Goal: Contribute content: Contribute content

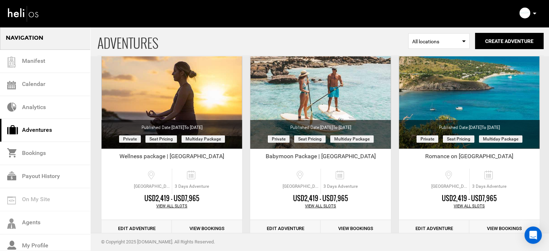
scroll to position [89, 0]
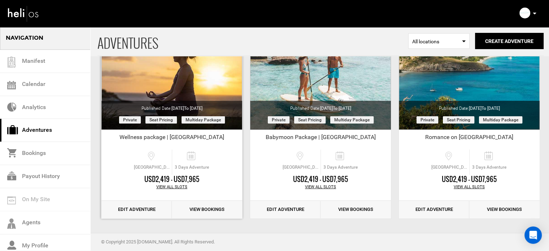
drag, startPoint x: 175, startPoint y: 137, endPoint x: 224, endPoint y: 137, distance: 48.3
click at [224, 137] on div "Wellness package | Lizard Island Resort" at bounding box center [171, 138] width 141 height 11
click at [227, 137] on div "Wellness package | Lizard Island Resort" at bounding box center [171, 138] width 141 height 11
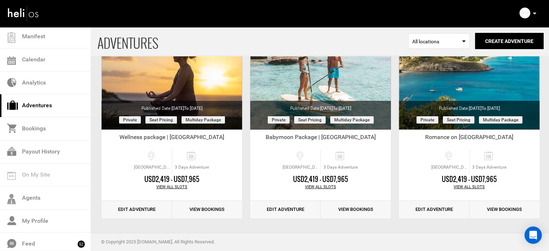
scroll to position [29, 0]
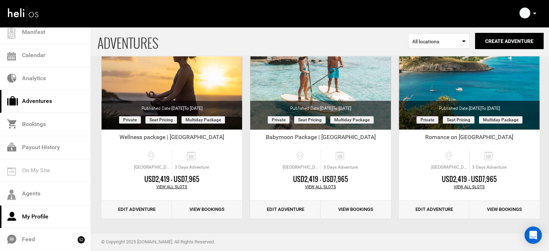
click at [57, 219] on link "My Profile" at bounding box center [45, 216] width 90 height 23
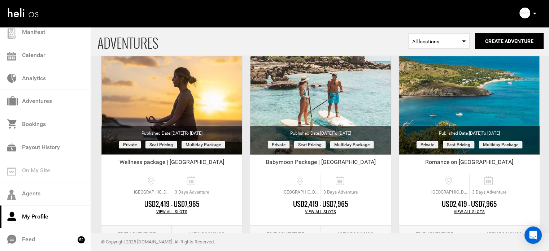
scroll to position [64, 0]
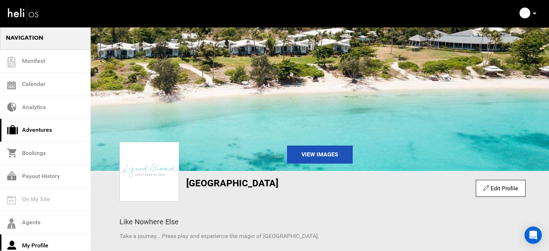
click at [66, 130] on link "Adventures" at bounding box center [45, 130] width 90 height 23
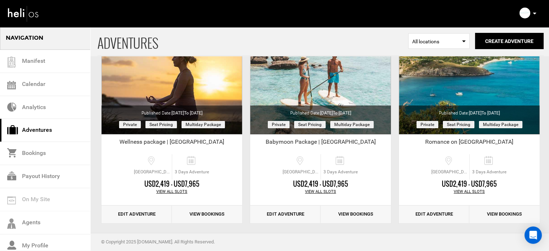
scroll to position [85, 0]
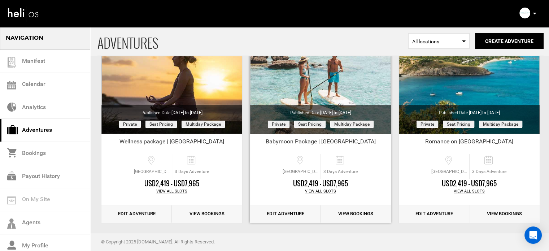
click at [281, 212] on link "Edit Adventure" at bounding box center [285, 214] width 70 height 18
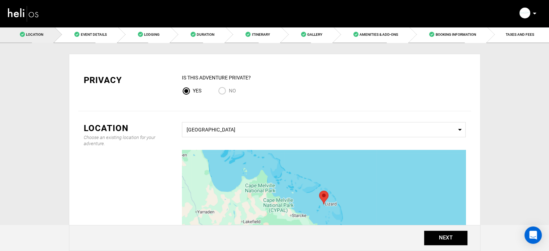
click at [225, 90] on input "No" at bounding box center [223, 92] width 11 height 10
radio input "true"
radio input "false"
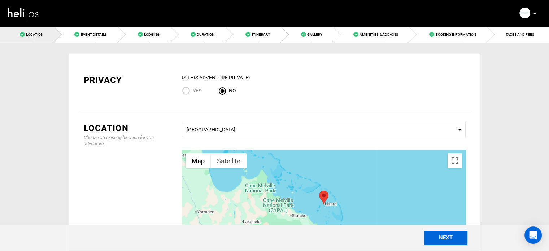
click at [462, 241] on button "NEXT" at bounding box center [445, 238] width 43 height 14
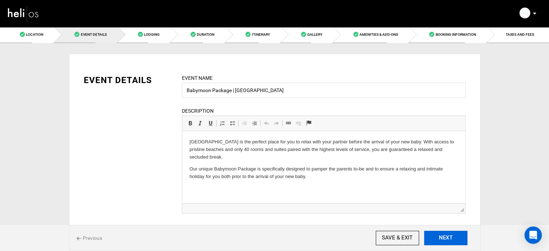
click at [457, 240] on button "NEXT" at bounding box center [445, 238] width 43 height 14
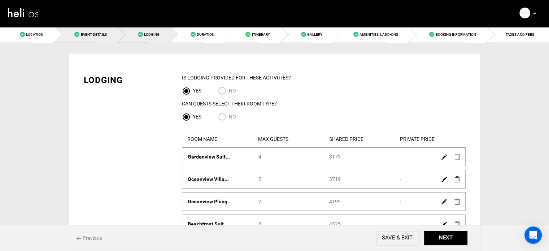
click at [101, 39] on link "Event Details" at bounding box center [85, 34] width 63 height 16
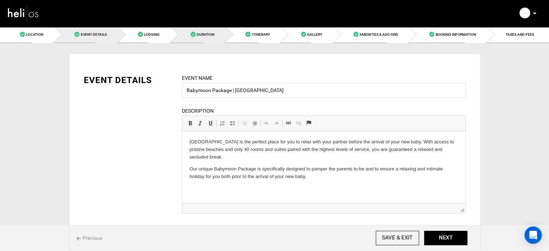
click at [212, 40] on link "Duration" at bounding box center [198, 34] width 55 height 16
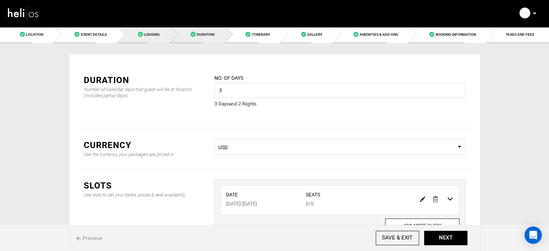
click at [165, 35] on link "Lodging" at bounding box center [144, 34] width 53 height 16
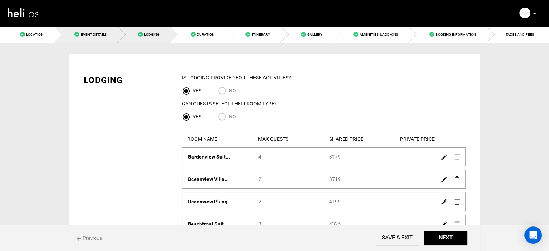
click at [96, 41] on link "Event Details" at bounding box center [85, 34] width 63 height 16
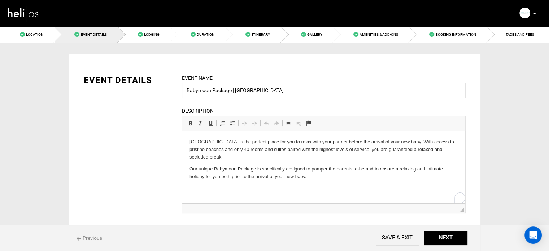
click at [325, 178] on p "Our unique Babymoon Package is specifically designed to pamper the parents to-b…" at bounding box center [323, 172] width 268 height 15
click at [320, 187] on html "Lizard Island is the perfect place for you to relax with your partner before th…" at bounding box center [323, 159] width 283 height 57
click at [198, 188] on p "Note: $510 per couple for the package." at bounding box center [323, 189] width 268 height 8
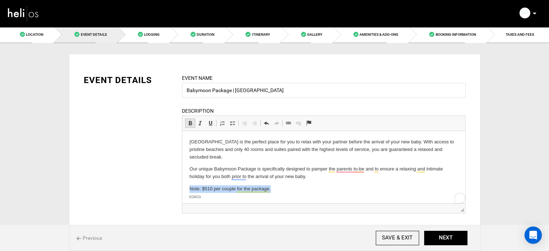
click at [188, 119] on link "Bold Keyboard shortcut Ctrl+B" at bounding box center [190, 122] width 10 height 9
click at [294, 185] on p "Note: $510 per couple for the package." at bounding box center [323, 189] width 268 height 8
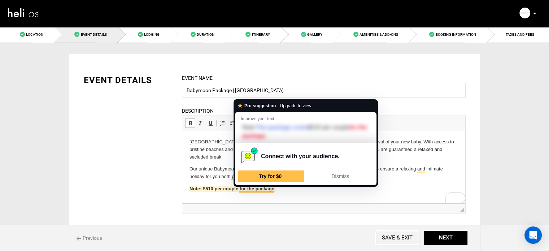
click at [255, 190] on strong "Note: $510 per couple for the package." at bounding box center [232, 188] width 86 height 5
click at [245, 191] on strong "Note: $510 per couple for the package." at bounding box center [232, 188] width 86 height 5
click at [233, 191] on strong "Note: $510 per couple for the package." at bounding box center [232, 188] width 86 height 5
click at [250, 190] on strong "Note: $510 per couple for the package." at bounding box center [232, 188] width 86 height 5
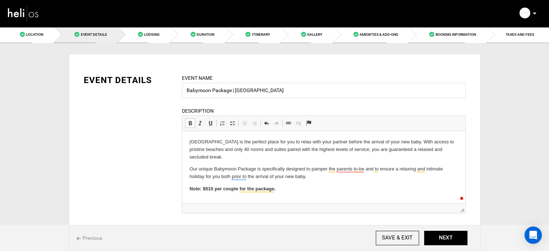
click at [287, 189] on p "Note: $510 per couple for the package." at bounding box center [323, 189] width 268 height 8
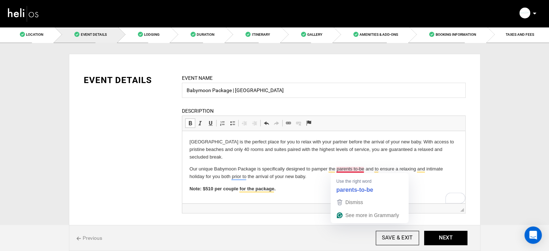
click at [303, 190] on p "Note: $510 per couple for the package." at bounding box center [323, 189] width 268 height 8
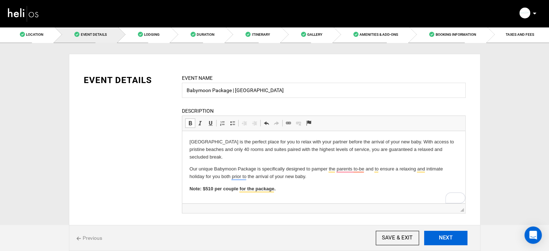
click at [455, 239] on button "NEXT" at bounding box center [445, 238] width 43 height 14
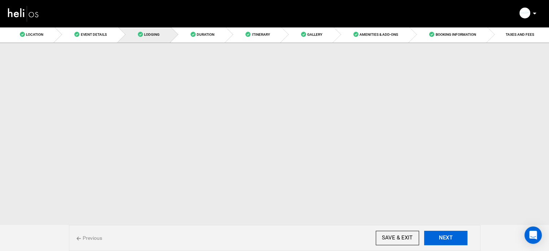
click at [455, 239] on button "NEXT" at bounding box center [445, 238] width 43 height 14
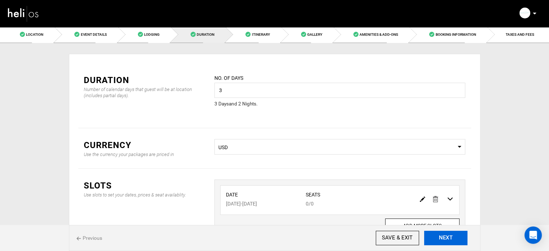
click at [455, 239] on button "NEXT" at bounding box center [445, 238] width 43 height 14
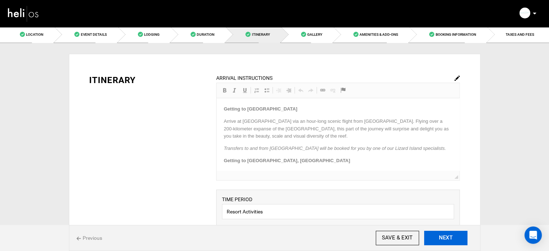
click at [455, 239] on button "NEXT" at bounding box center [445, 238] width 43 height 14
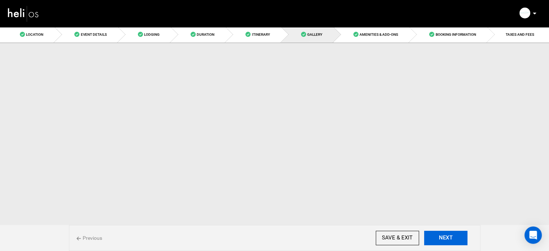
click at [455, 239] on button "NEXT" at bounding box center [445, 238] width 43 height 14
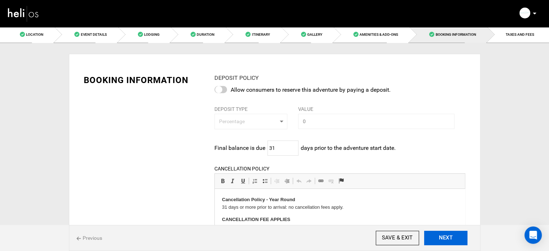
click at [455, 239] on button "NEXT" at bounding box center [445, 238] width 43 height 14
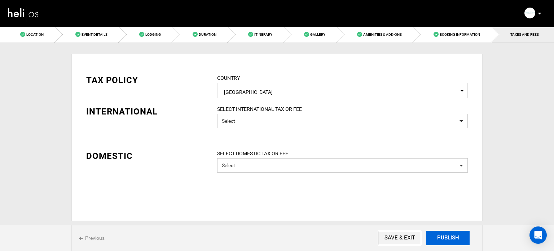
click at [455, 239] on button "PUBLISH" at bounding box center [447, 238] width 43 height 14
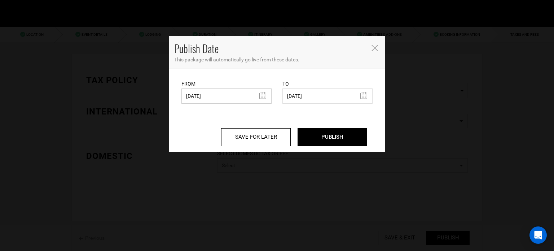
click at [219, 97] on input "[DATE]" at bounding box center [226, 95] width 90 height 15
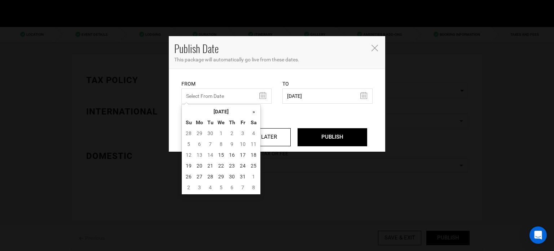
click at [376, 47] on icon "Close" at bounding box center [375, 48] width 6 height 6
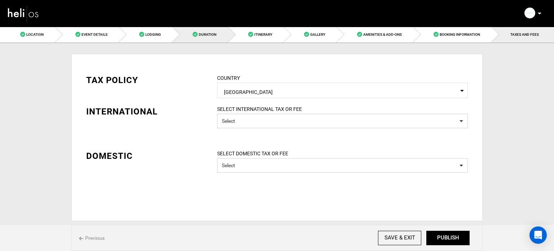
click at [184, 34] on link "Duration" at bounding box center [200, 34] width 56 height 16
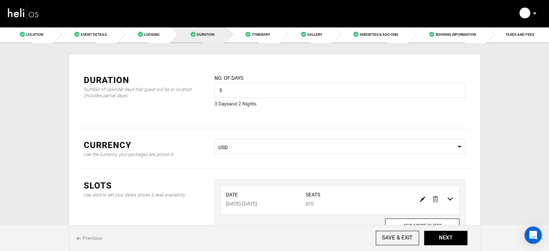
click at [423, 196] on img at bounding box center [422, 198] width 5 height 5
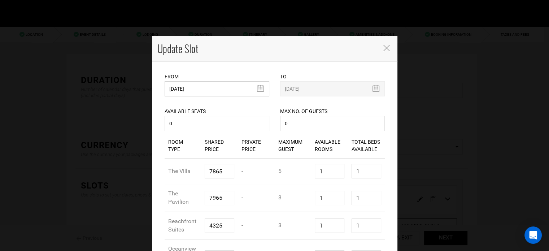
click at [214, 92] on input "10/31/2025" at bounding box center [217, 88] width 105 height 15
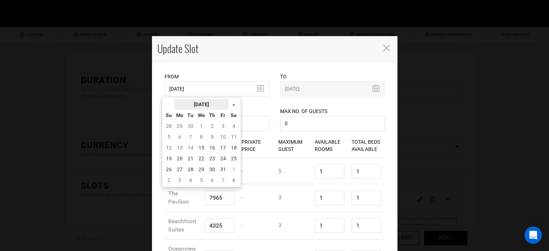
click at [203, 106] on th "October 2025" at bounding box center [201, 104] width 54 height 11
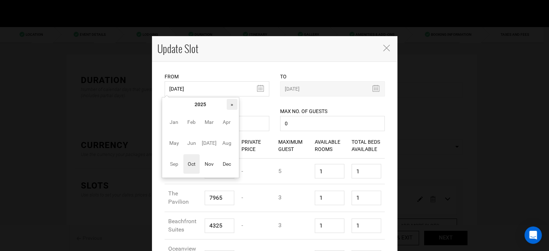
click at [235, 103] on th "»" at bounding box center [232, 104] width 11 height 11
click at [214, 160] on span "Nov" at bounding box center [209, 163] width 16 height 19
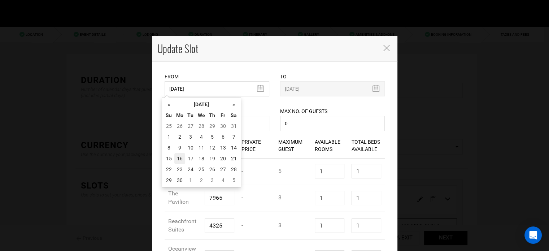
click at [181, 161] on td "16" at bounding box center [179, 158] width 11 height 11
type input "11/16/2026"
type input "11/18/2026"
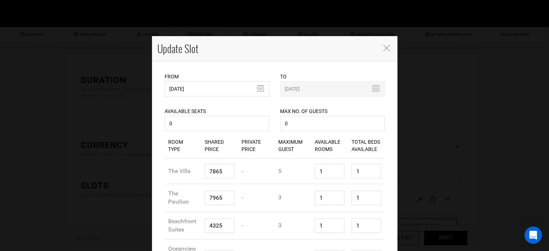
drag, startPoint x: 374, startPoint y: 141, endPoint x: 374, endPoint y: 137, distance: 4.4
click at [374, 137] on div "Room Type Shared Price Private Price Maximum Guest Available Rooms Total Beds A…" at bounding box center [274, 245] width 231 height 225
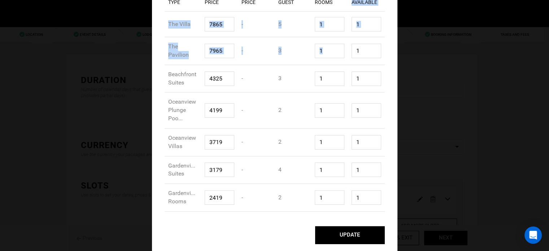
click at [356, 235] on button "UPDATE" at bounding box center [350, 235] width 70 height 18
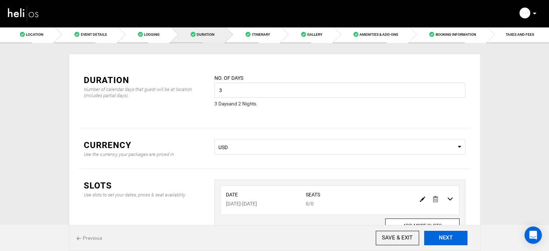
click at [457, 235] on button "NEXT" at bounding box center [445, 238] width 43 height 14
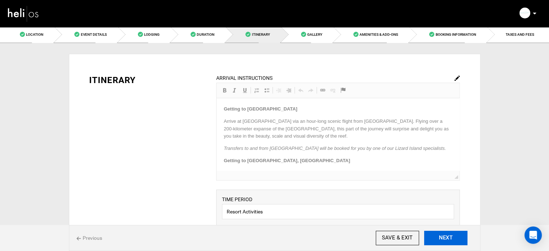
click at [457, 233] on button "NEXT" at bounding box center [445, 238] width 43 height 14
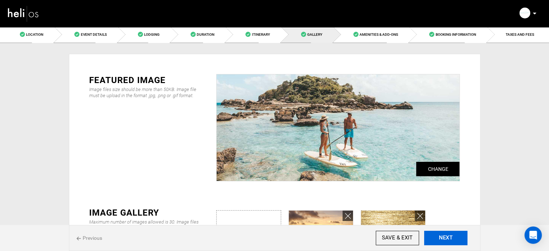
click at [458, 235] on button "NEXT" at bounding box center [445, 238] width 43 height 14
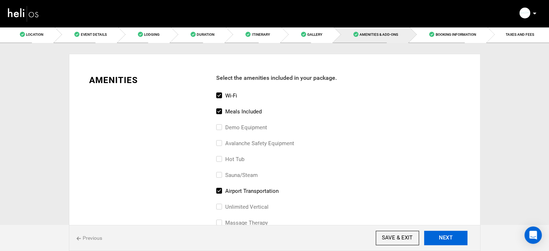
click at [460, 234] on button "NEXT" at bounding box center [445, 238] width 43 height 14
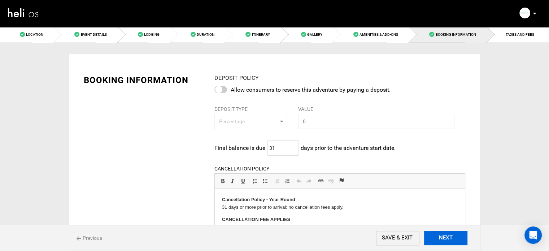
click at [455, 241] on button "NEXT" at bounding box center [445, 238] width 43 height 14
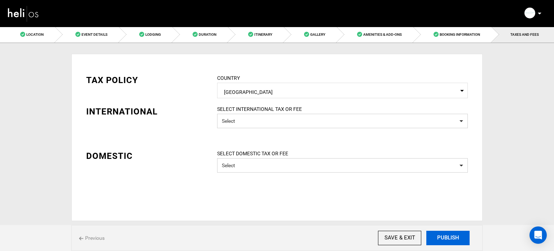
click at [455, 240] on button "PUBLISH" at bounding box center [447, 238] width 43 height 14
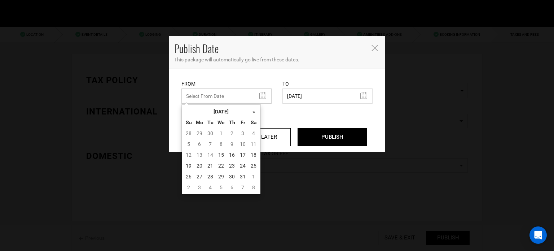
click at [208, 99] on input "text" at bounding box center [226, 95] width 90 height 15
click at [218, 153] on td "15" at bounding box center [221, 154] width 11 height 11
type input "10/15/2025"
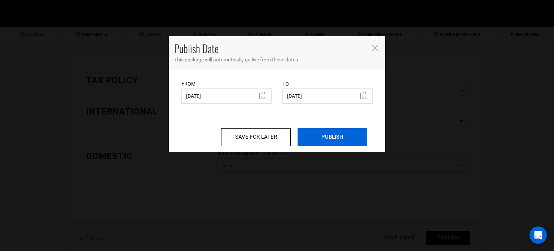
click at [318, 136] on input "PUBLISH" at bounding box center [333, 137] width 70 height 18
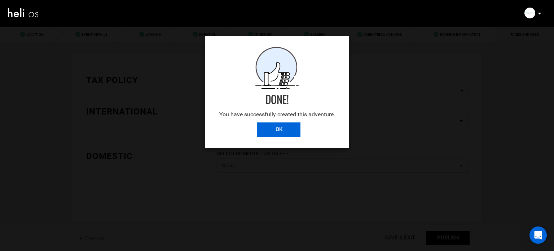
click at [289, 131] on input "OK" at bounding box center [278, 129] width 43 height 14
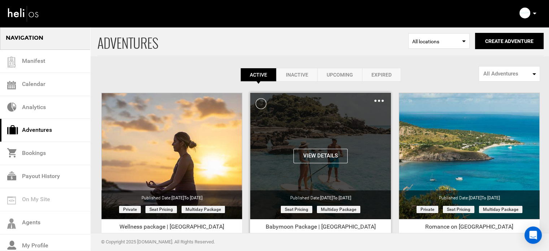
click at [380, 101] on img at bounding box center [378, 101] width 9 height 2
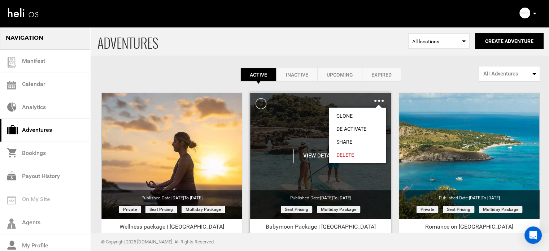
click at [339, 144] on link "Share" at bounding box center [357, 141] width 57 height 13
type input "https://heli.life/dzOpJk"
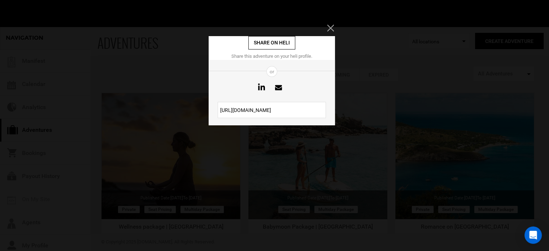
click at [272, 111] on input "https://heli.life/dzOpJk" at bounding box center [272, 110] width 108 height 16
click at [332, 25] on icon "Close" at bounding box center [330, 28] width 6 height 6
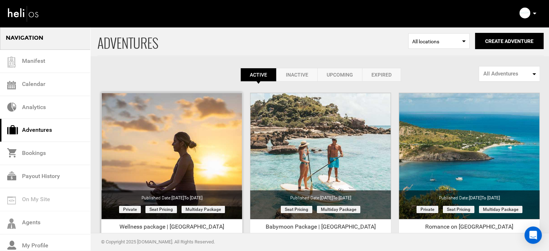
scroll to position [89, 0]
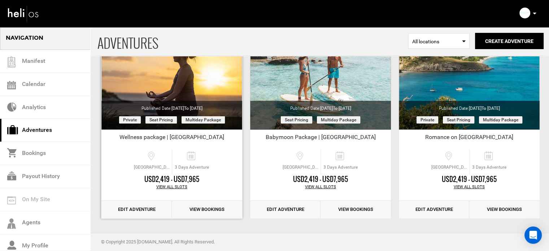
click at [144, 209] on link "Edit Adventure" at bounding box center [136, 210] width 70 height 18
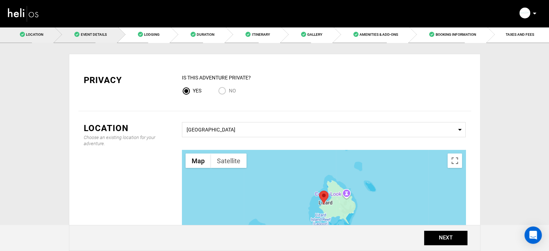
click at [96, 27] on link "Event Details" at bounding box center [85, 34] width 63 height 16
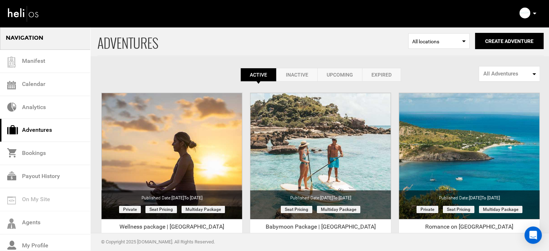
click at [385, 79] on link "Expired" at bounding box center [381, 75] width 39 height 14
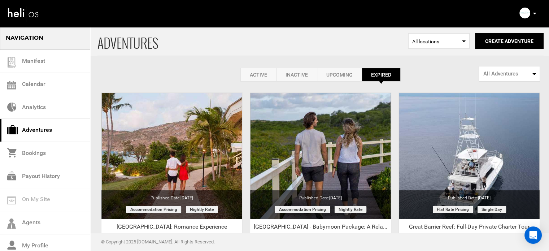
click at [261, 71] on link "Active" at bounding box center [258, 75] width 36 height 14
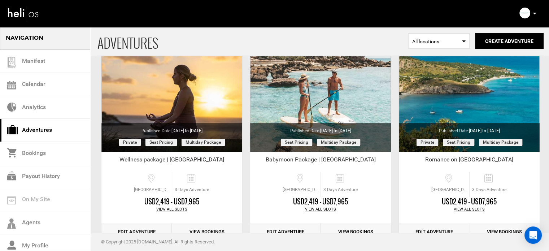
scroll to position [89, 0]
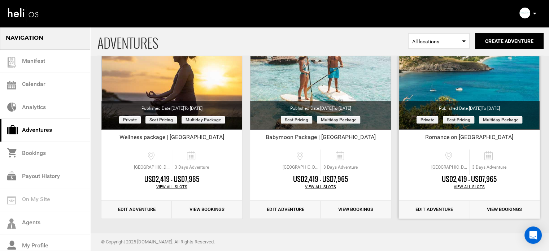
click at [427, 208] on link "Edit Adventure" at bounding box center [434, 210] width 70 height 18
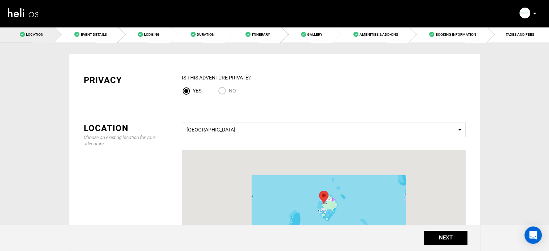
click at [222, 89] on input "No" at bounding box center [223, 92] width 11 height 10
radio input "true"
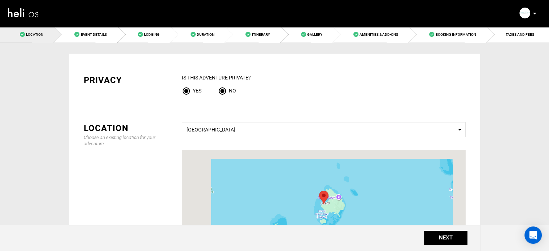
radio input "false"
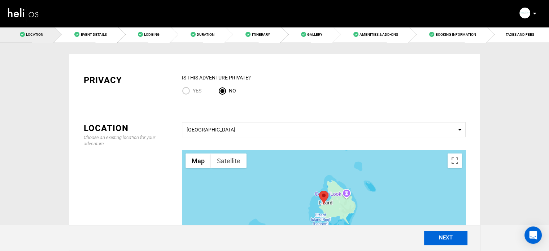
click at [450, 237] on button "NEXT" at bounding box center [445, 238] width 43 height 14
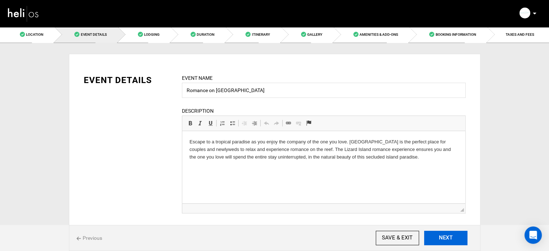
click at [450, 237] on button "NEXT" at bounding box center [445, 238] width 43 height 14
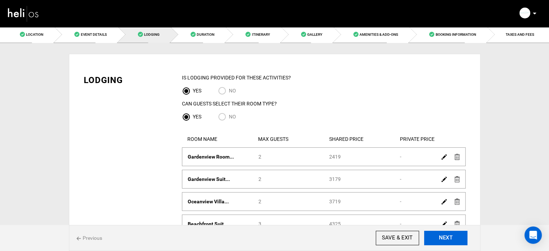
click at [450, 237] on button "NEXT" at bounding box center [445, 238] width 43 height 14
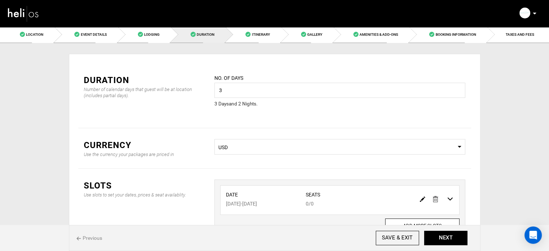
click at [420, 198] on img at bounding box center [422, 198] width 5 height 5
type input "10/31/2025"
type input "11/02/2025"
type input "0"
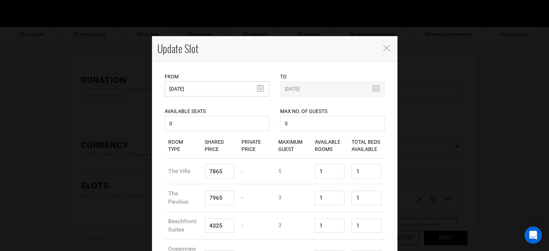
click at [193, 89] on input "10/31/2025" at bounding box center [217, 88] width 105 height 15
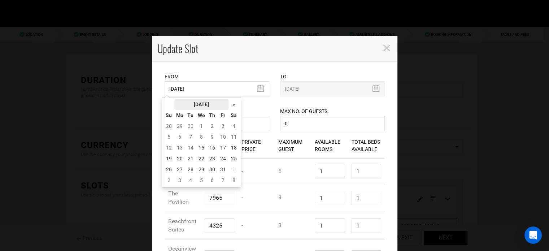
click at [192, 106] on th "October 2025" at bounding box center [201, 104] width 54 height 11
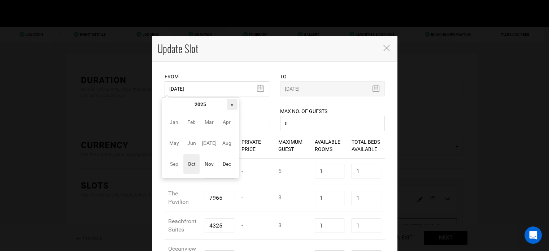
click at [230, 106] on th "»" at bounding box center [232, 104] width 11 height 11
click at [213, 158] on span "Nov" at bounding box center [209, 163] width 16 height 19
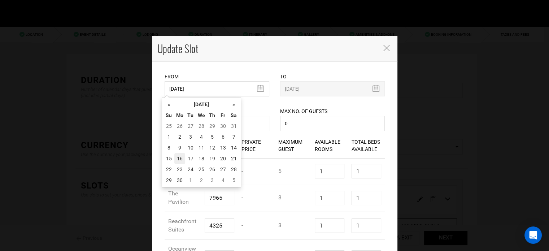
click at [181, 160] on td "16" at bounding box center [179, 158] width 11 height 11
type input "11/16/2026"
type input "11/18/2026"
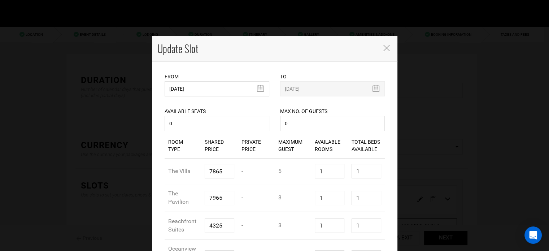
scroll to position [147, 0]
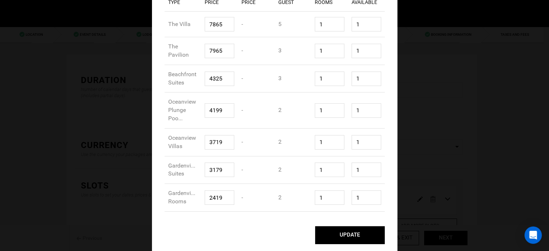
click at [347, 232] on button "UPDATE" at bounding box center [350, 235] width 70 height 18
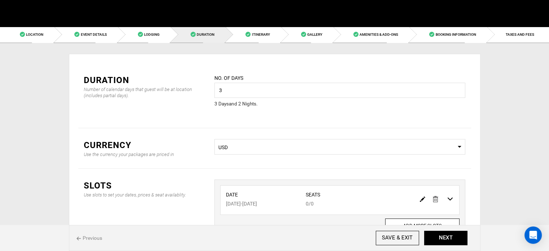
scroll to position [0, 0]
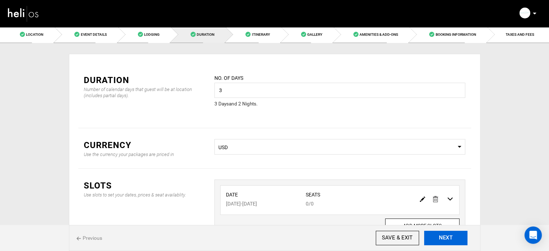
click at [436, 235] on button "NEXT" at bounding box center [445, 238] width 43 height 14
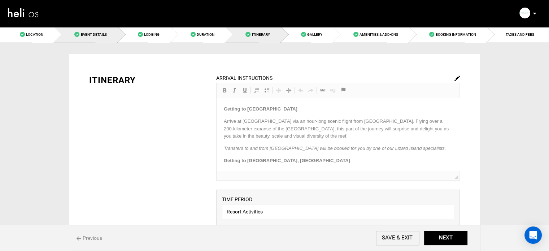
click at [98, 36] on span "Event Details" at bounding box center [93, 34] width 26 height 4
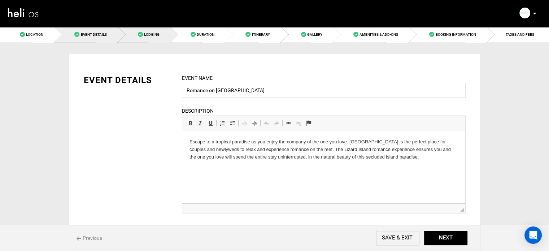
click at [154, 36] on span "Lodging" at bounding box center [152, 34] width 16 height 4
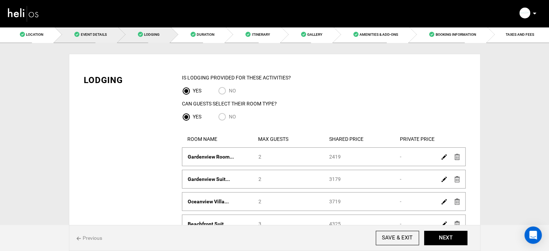
drag, startPoint x: 81, startPoint y: 40, endPoint x: 91, endPoint y: 35, distance: 11.0
click at [81, 40] on link "Event Details" at bounding box center [85, 34] width 63 height 16
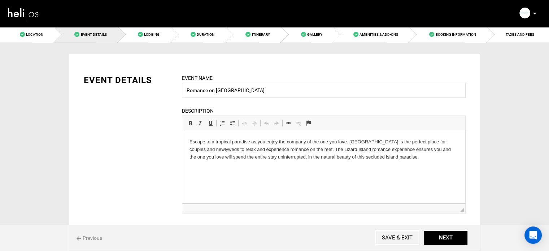
click at [413, 161] on html "Escape to a tropical paradise as you enjoy the company of the one you love. Liz…" at bounding box center [323, 149] width 283 height 37
click at [320, 168] on p "Note: The price for this package per couple is $1120" at bounding box center [323, 169] width 268 height 8
click at [190, 124] on span at bounding box center [190, 123] width 6 height 6
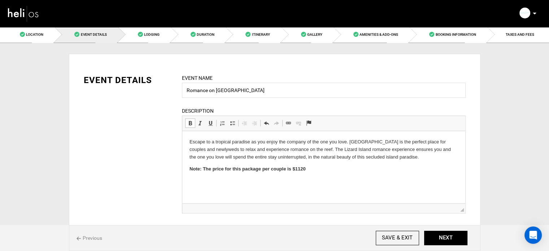
click at [346, 167] on p "Note: The price for this package per couple is $1120" at bounding box center [323, 169] width 268 height 8
drag, startPoint x: 203, startPoint y: 170, endPoint x: 292, endPoint y: 173, distance: 88.1
click at [292, 173] on html "Escape to a tropical paradise as you enjoy the company of the one you love. Liz…" at bounding box center [323, 155] width 283 height 49
copy strong "The price for this package per couple is"
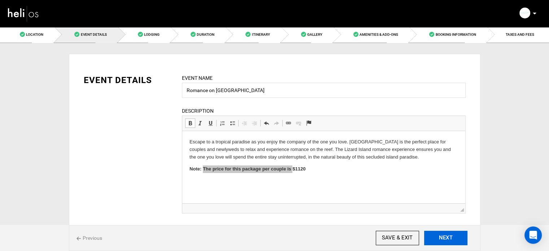
click at [444, 237] on button "NEXT" at bounding box center [445, 238] width 43 height 14
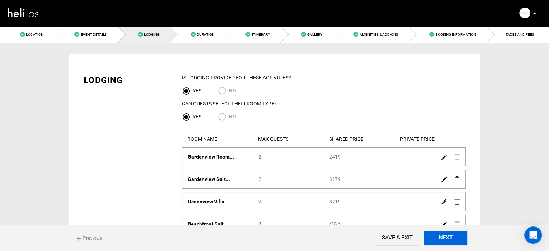
click at [444, 237] on button "NEXT" at bounding box center [445, 238] width 43 height 14
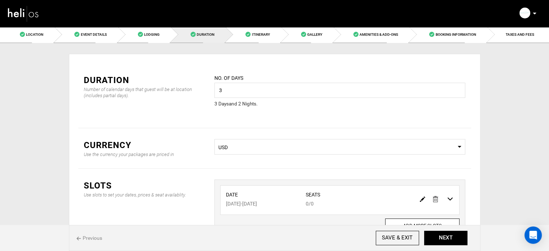
click at [420, 200] on img at bounding box center [422, 198] width 5 height 5
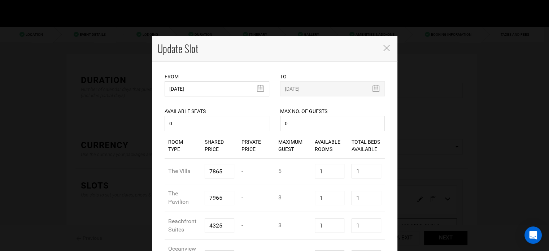
scroll to position [147, 0]
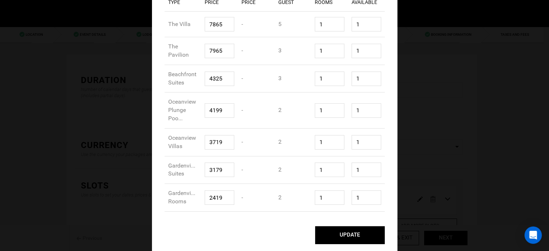
click at [348, 233] on button "UPDATE" at bounding box center [350, 235] width 70 height 18
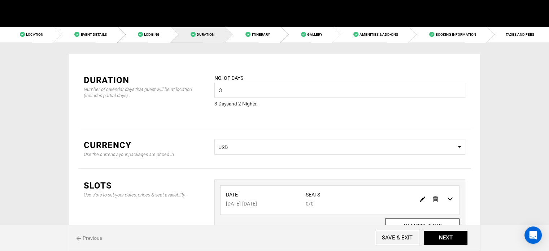
scroll to position [0, 0]
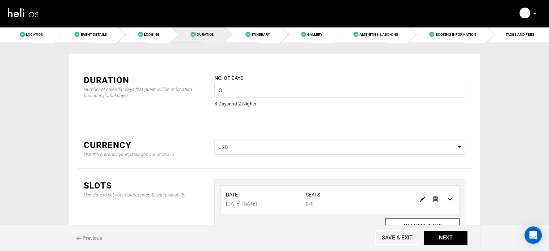
click at [466, 43] on div "Privacy IS this Adventure Private? Yes No Location Choose an existing location …" at bounding box center [274, 164] width 411 height 243
click at [466, 40] on link "Booking Information" at bounding box center [448, 34] width 78 height 16
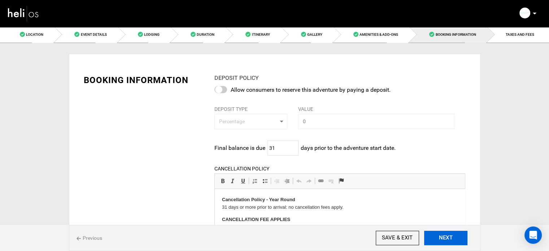
click at [443, 235] on button "NEXT" at bounding box center [445, 238] width 43 height 14
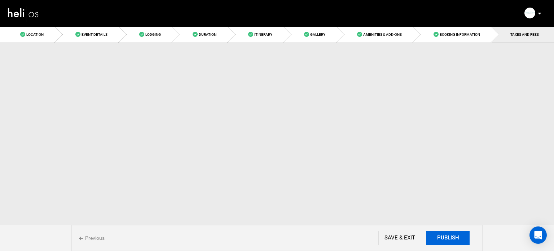
click at [443, 235] on button "PUBLISH" at bounding box center [447, 238] width 43 height 14
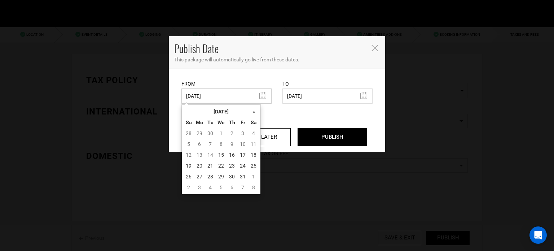
click at [216, 99] on input "[DATE]" at bounding box center [226, 95] width 90 height 15
click at [221, 150] on td "15" at bounding box center [221, 154] width 11 height 11
type input "10/15/2025"
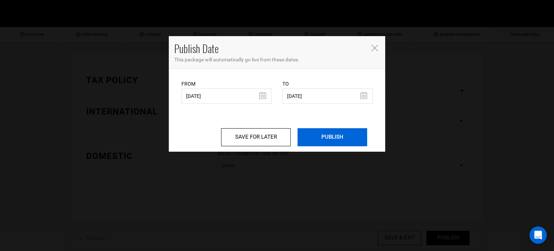
click at [310, 135] on input "PUBLISH" at bounding box center [333, 137] width 70 height 18
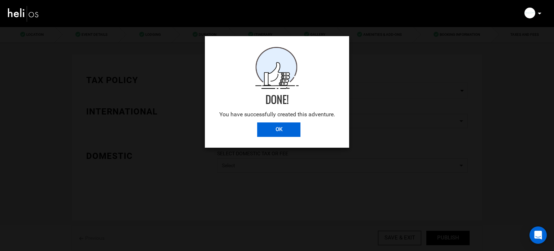
click at [299, 131] on input "OK" at bounding box center [278, 129] width 43 height 14
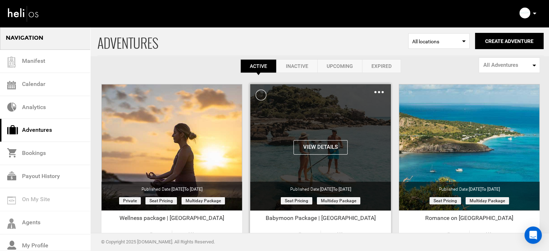
scroll to position [89, 0]
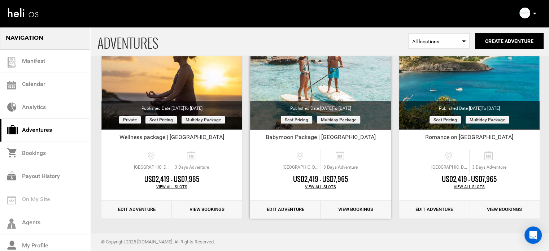
click at [302, 211] on link "Edit Adventure" at bounding box center [285, 210] width 70 height 18
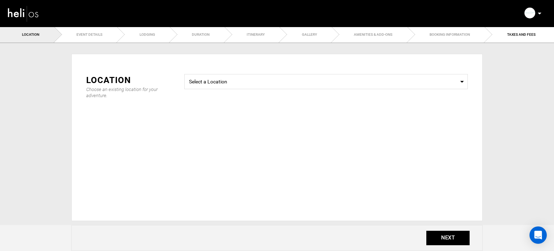
type input "Babymoon Package | Lizard Island Resort"
checkbox input "true"
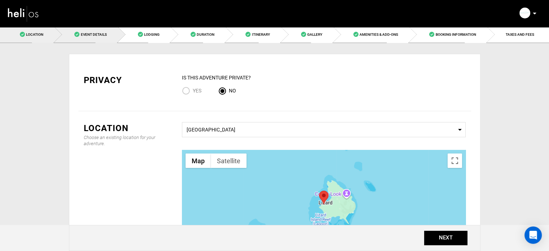
click at [115, 37] on link "Event Details" at bounding box center [85, 34] width 63 height 16
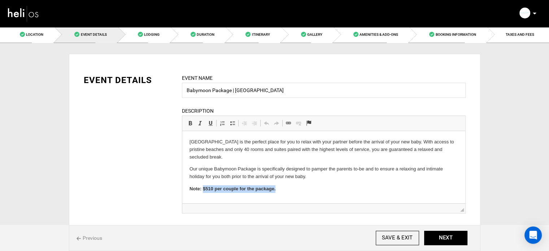
drag, startPoint x: 202, startPoint y: 187, endPoint x: 290, endPoint y: 184, distance: 87.7
click at [290, 184] on body "Lizard Island is the perfect place for you to relax with your partner before th…" at bounding box center [323, 165] width 268 height 54
click at [236, 188] on strong "Note: $510 per couple for the package." at bounding box center [232, 188] width 86 height 5
drag, startPoint x: 214, startPoint y: 191, endPoint x: 283, endPoint y: 190, distance: 68.9
click at [283, 190] on p "Note: $510 per couple for the package." at bounding box center [323, 189] width 268 height 8
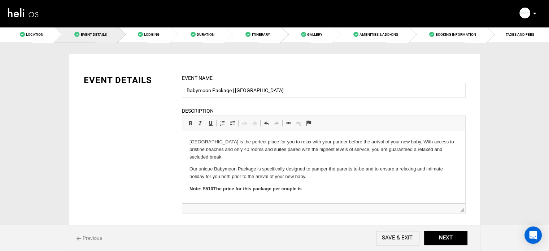
drag, startPoint x: 214, startPoint y: 189, endPoint x: 203, endPoint y: 190, distance: 10.5
click at [202, 190] on strong "Note: $510 The price for this package per couple is" at bounding box center [245, 188] width 112 height 5
copy strong "$510"
click at [308, 188] on p "Note: The price for this package per couple is" at bounding box center [323, 189] width 268 height 8
click at [391, 237] on input "SAVE & EXIT" at bounding box center [397, 238] width 43 height 14
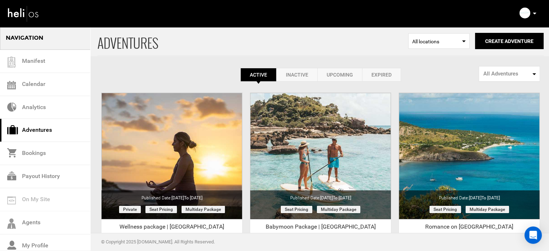
click at [418, 73] on div "Active Inactive Upcoming Expired Active Active Inactive Upcoming Expired Active…" at bounding box center [320, 75] width 446 height 14
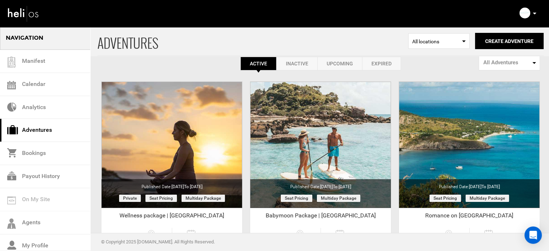
scroll to position [9, 0]
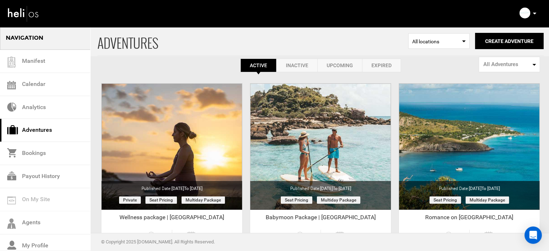
click at [397, 64] on link "Expired" at bounding box center [381, 65] width 39 height 14
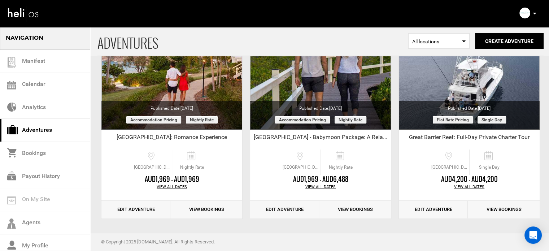
scroll to position [0, 0]
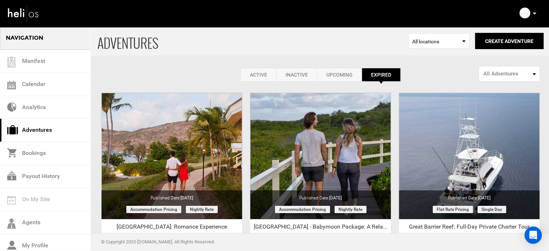
click at [264, 75] on link "Active" at bounding box center [258, 75] width 36 height 14
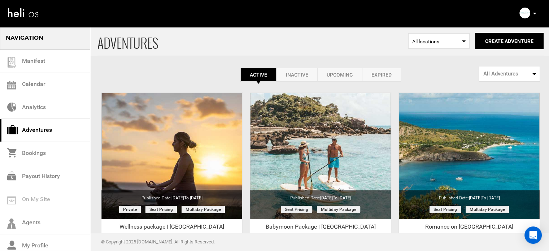
click at [534, 13] on icon at bounding box center [535, 14] width 4 height 2
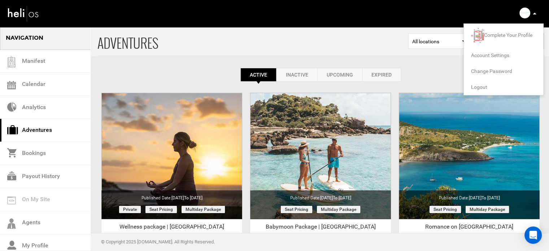
click at [476, 86] on span "Logout" at bounding box center [479, 87] width 16 height 6
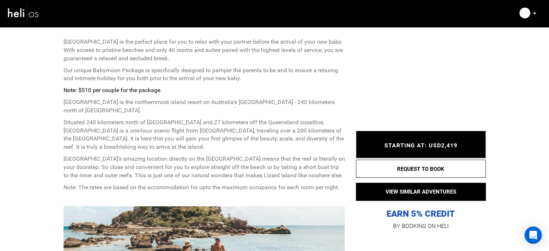
scroll to position [283, 0]
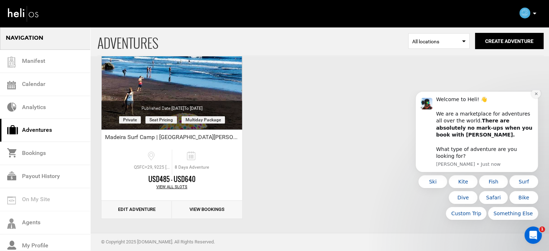
click at [535, 96] on icon "Dismiss notification" at bounding box center [536, 94] width 4 height 4
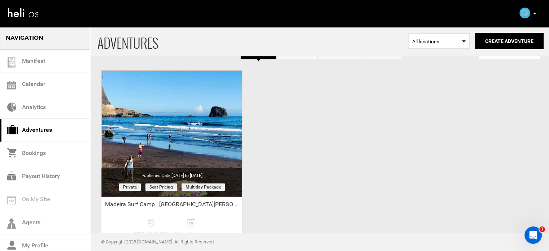
scroll to position [22, 0]
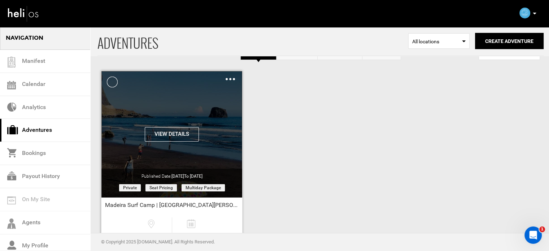
click at [233, 79] on img at bounding box center [229, 79] width 9 height 2
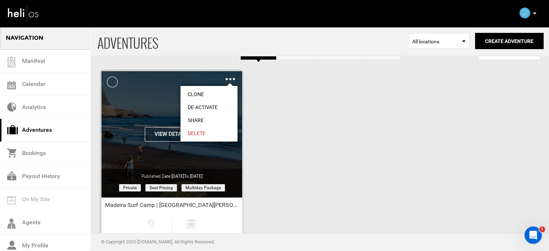
click at [194, 119] on link "Share" at bounding box center [208, 120] width 57 height 13
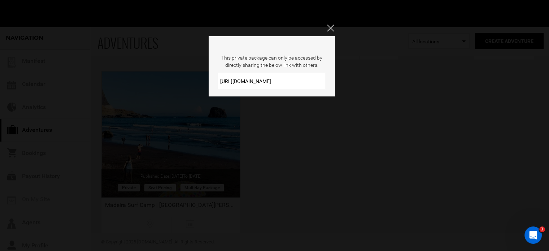
drag, startPoint x: 276, startPoint y: 81, endPoint x: 201, endPoint y: 84, distance: 75.1
click at [201, 84] on div "This private package can only be accessed by directly sharing the below link wi…" at bounding box center [274, 125] width 549 height 251
click at [333, 29] on button "Close" at bounding box center [331, 28] width 8 height 7
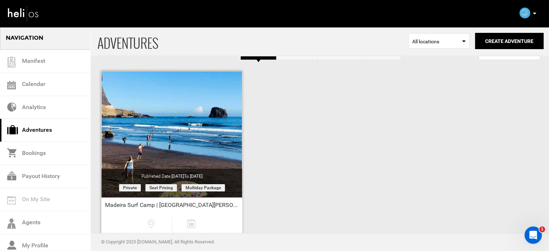
scroll to position [89, 0]
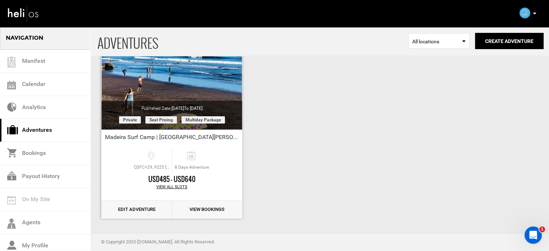
click at [141, 213] on link "Edit Adventure" at bounding box center [136, 210] width 70 height 18
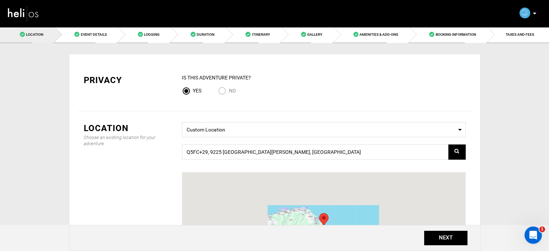
click at [234, 96] on div "No" at bounding box center [232, 92] width 29 height 10
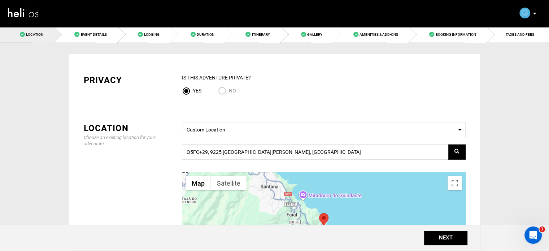
click at [231, 90] on span "No" at bounding box center [232, 91] width 7 height 6
click at [229, 90] on input "No" at bounding box center [223, 92] width 11 height 10
radio input "true"
click at [434, 238] on button "NEXT" at bounding box center [445, 238] width 43 height 14
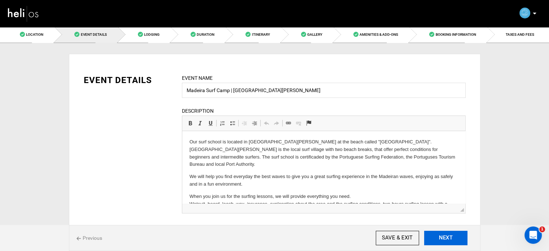
click at [434, 238] on button "NEXT" at bounding box center [445, 238] width 43 height 14
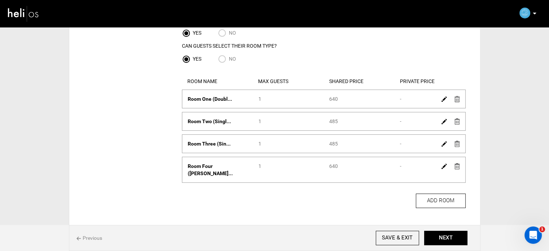
scroll to position [58, 0]
click at [456, 229] on div "Previous SAVE & EXIT NEXT" at bounding box center [274, 238] width 411 height 26
click at [452, 238] on button "NEXT" at bounding box center [445, 238] width 43 height 14
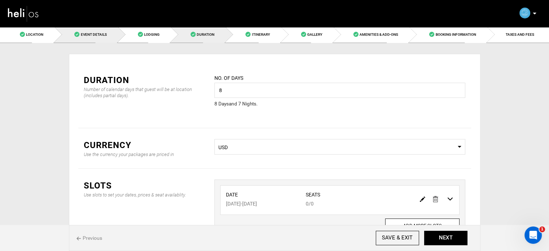
click at [101, 36] on span "Event Details" at bounding box center [93, 34] width 26 height 4
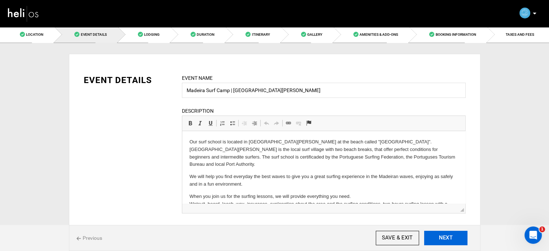
click at [451, 238] on button "NEXT" at bounding box center [445, 238] width 43 height 14
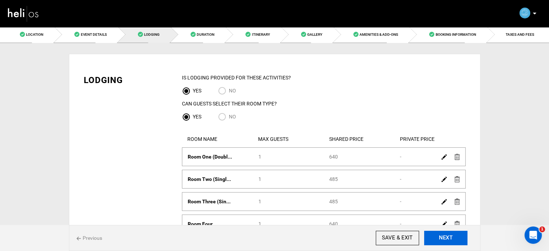
click at [451, 238] on button "NEXT" at bounding box center [445, 238] width 43 height 14
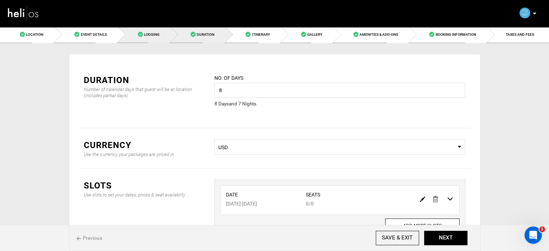
click at [137, 34] on link "Lodging" at bounding box center [144, 34] width 53 height 16
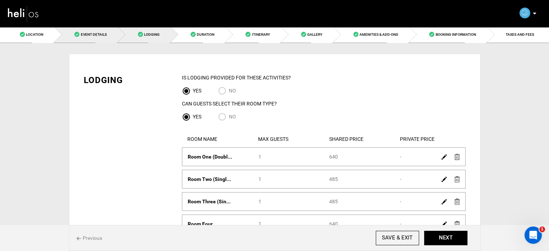
click at [104, 35] on span "Event Details" at bounding box center [93, 34] width 26 height 4
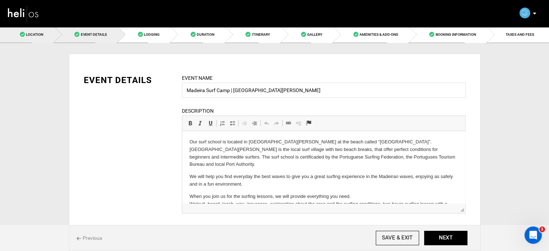
click at [45, 34] on link "Location" at bounding box center [27, 34] width 54 height 16
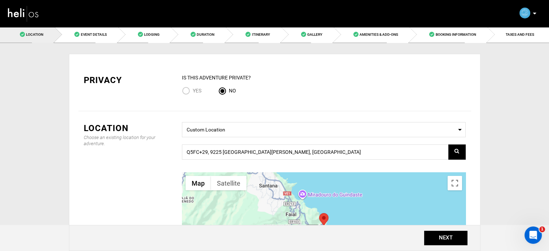
click at [199, 87] on label "Yes" at bounding box center [191, 91] width 19 height 9
click at [193, 87] on input "Yes" at bounding box center [187, 92] width 11 height 10
radio input "true"
radio input "false"
click at [440, 239] on button "NEXT" at bounding box center [445, 238] width 43 height 14
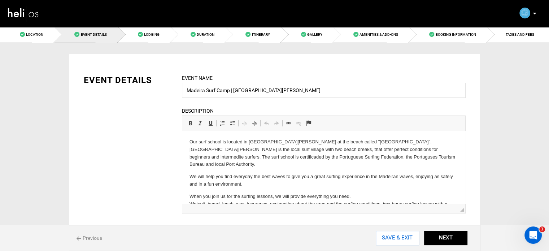
click at [408, 238] on input "SAVE & EXIT" at bounding box center [397, 238] width 43 height 14
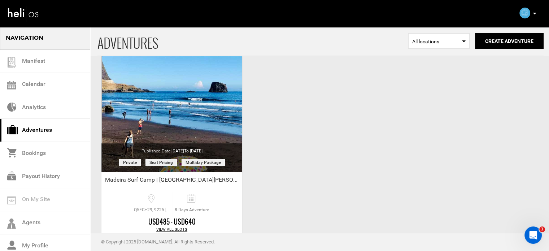
scroll to position [89, 0]
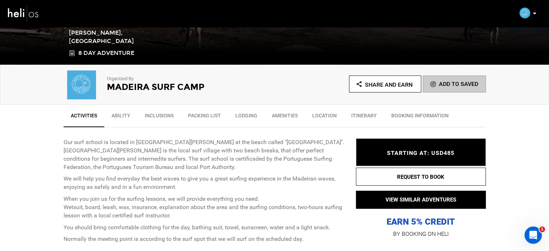
scroll to position [179, 0]
